Goal: Information Seeking & Learning: Learn about a topic

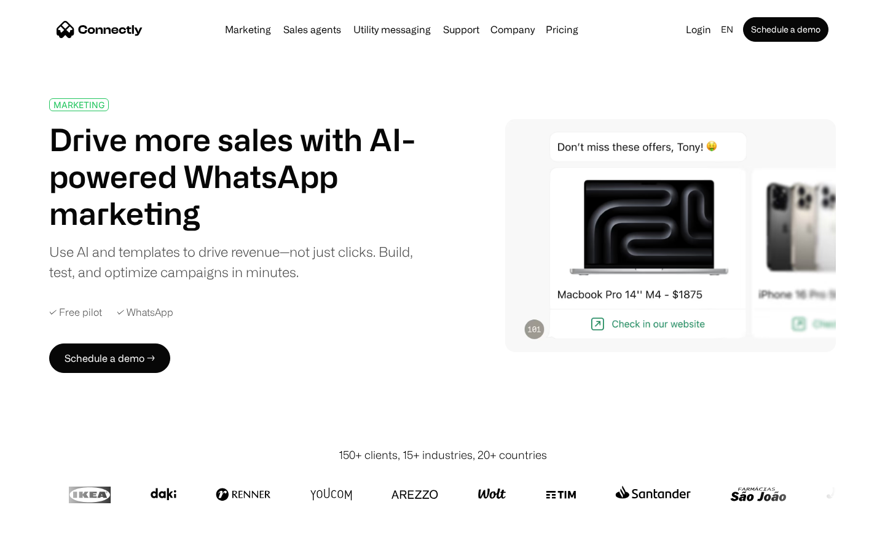
scroll to position [4373, 0]
